Goal: Find specific page/section: Find specific page/section

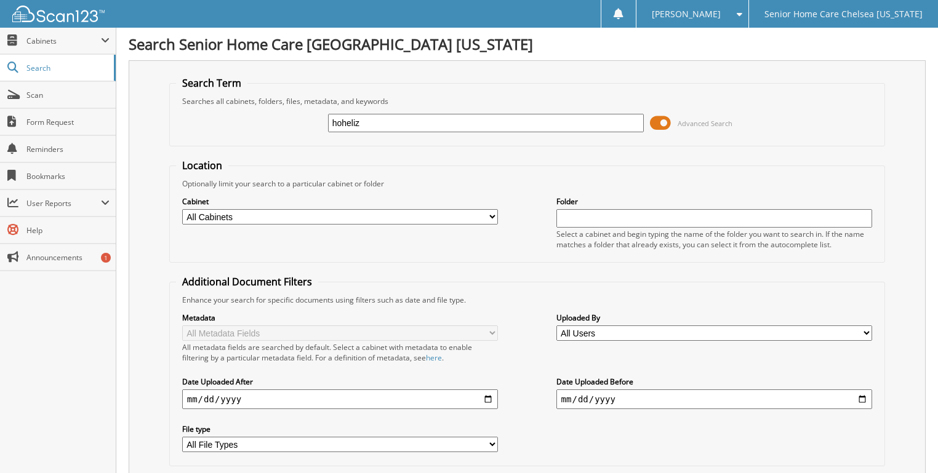
click at [335, 123] on input "hoheliz" at bounding box center [486, 123] width 316 height 18
type input "noheliz"
click at [656, 123] on span at bounding box center [660, 123] width 21 height 18
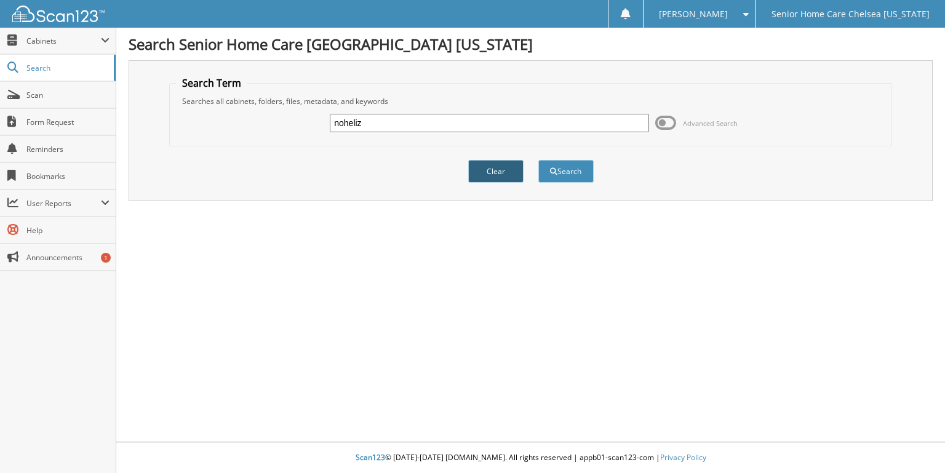
click at [485, 167] on button "Clear" at bounding box center [495, 171] width 55 height 23
click at [608, 125] on input "text" at bounding box center [489, 123] width 319 height 18
type input "noheliz"
click at [538, 160] on button "Search" at bounding box center [565, 171] width 55 height 23
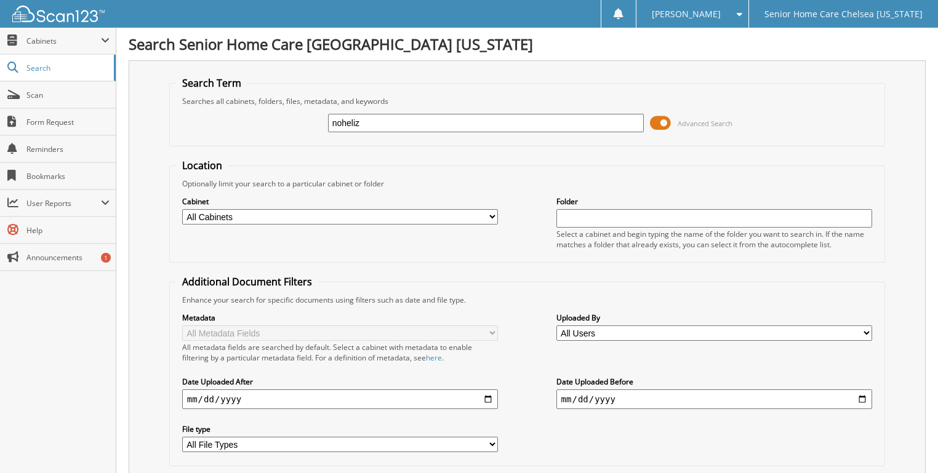
click at [652, 125] on span at bounding box center [660, 123] width 21 height 18
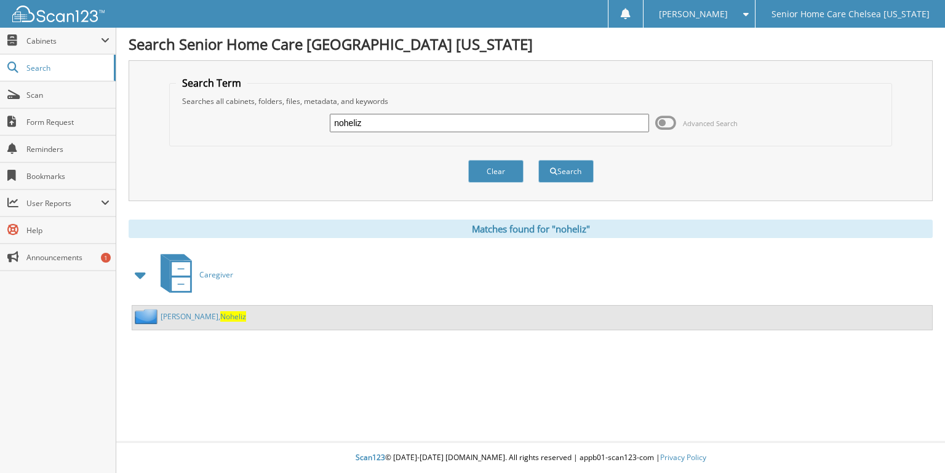
click at [180, 315] on link "Marinez, Noheliz" at bounding box center [204, 316] width 86 height 10
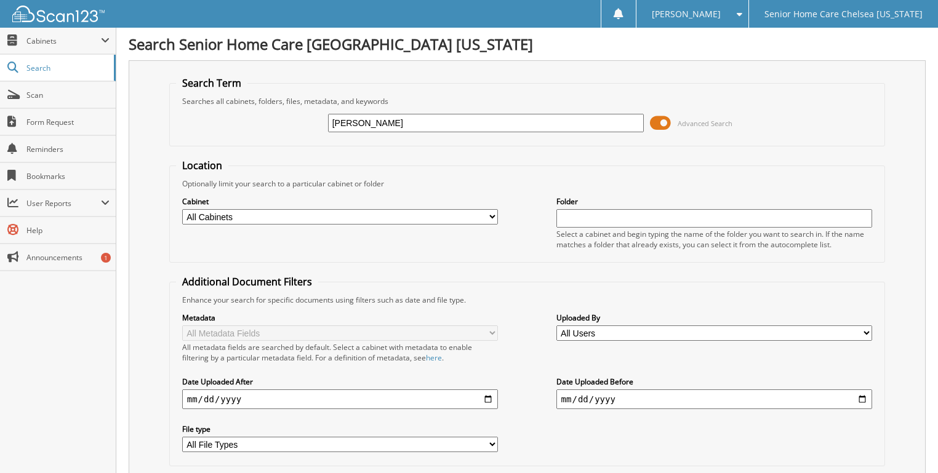
type input "[PERSON_NAME]"
click at [664, 116] on span at bounding box center [660, 123] width 21 height 18
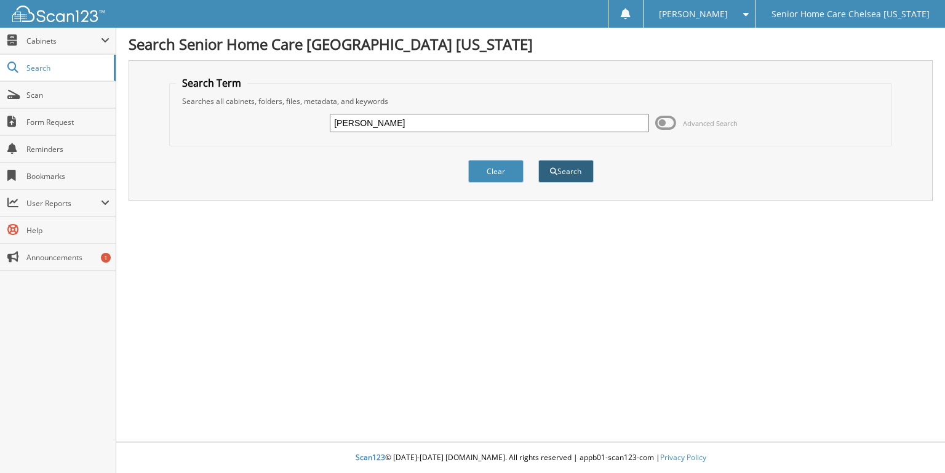
click at [571, 163] on button "Search" at bounding box center [565, 171] width 55 height 23
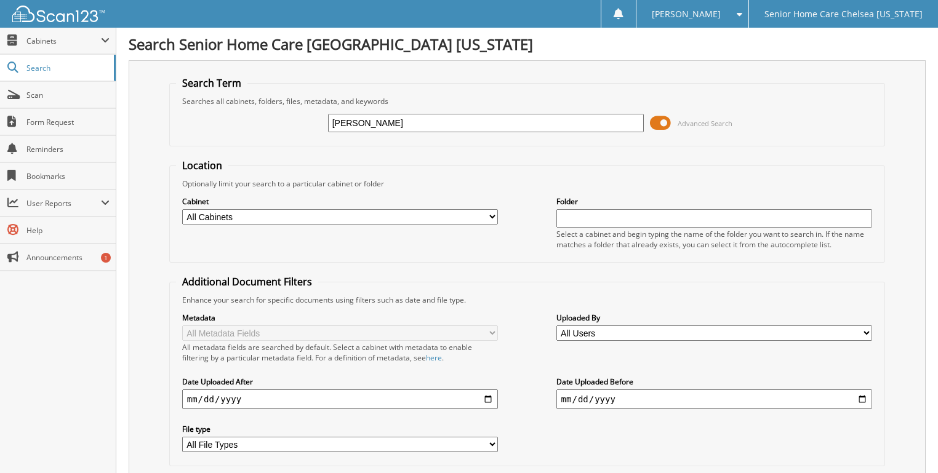
click at [665, 122] on span at bounding box center [660, 123] width 21 height 18
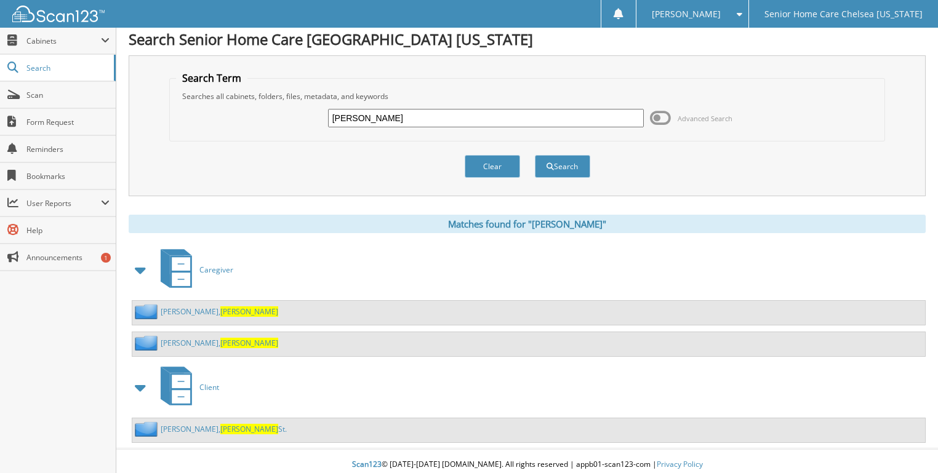
scroll to position [6, 0]
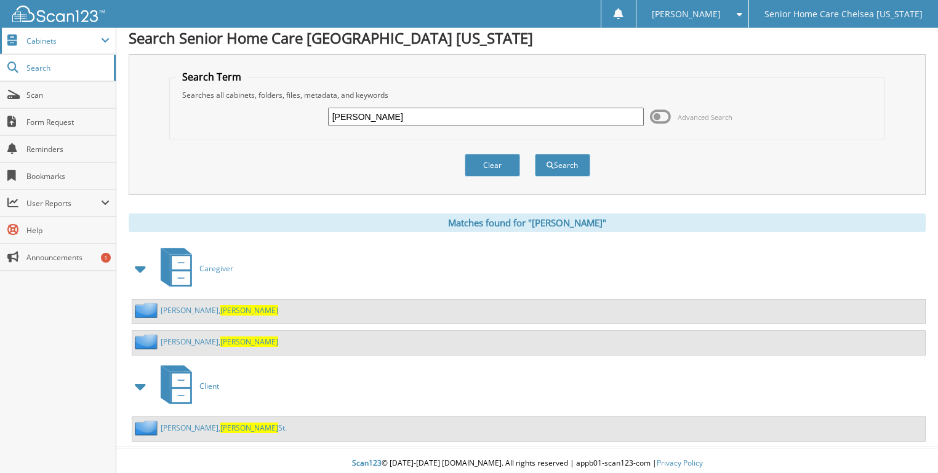
click at [49, 42] on span "Cabinets" at bounding box center [63, 41] width 74 height 10
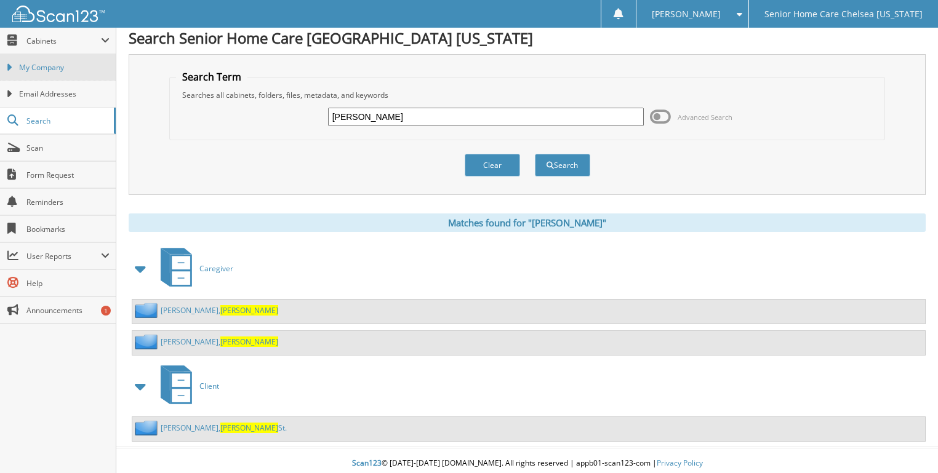
click at [54, 69] on span "My Company" at bounding box center [64, 67] width 90 height 11
